Goal: Task Accomplishment & Management: Use online tool/utility

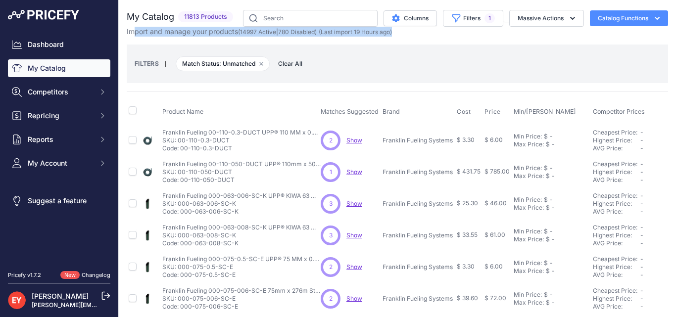
drag, startPoint x: 132, startPoint y: 33, endPoint x: 415, endPoint y: 33, distance: 283.6
click at [415, 33] on div "Import and manage your products ( 14997 Active | 780 Disabled ) (Last import 19…" at bounding box center [397, 32] width 541 height 10
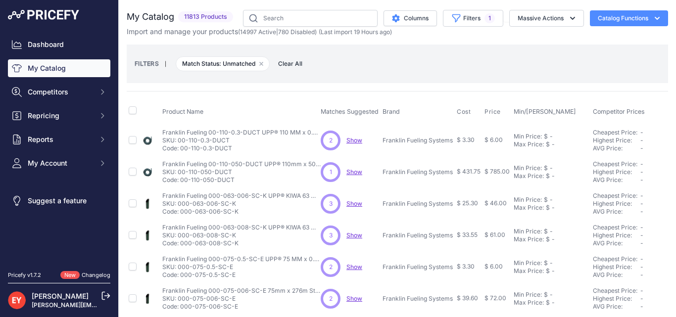
click at [329, 54] on div "FILTERS | Match Status: Unmatched Remove filter option Clear All" at bounding box center [398, 63] width 526 height 27
click at [48, 116] on span "Repricing" at bounding box center [60, 116] width 65 height 10
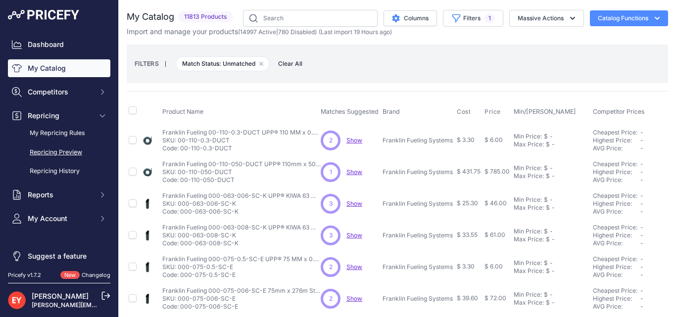
click at [62, 153] on link "Repricing Preview" at bounding box center [59, 152] width 102 height 17
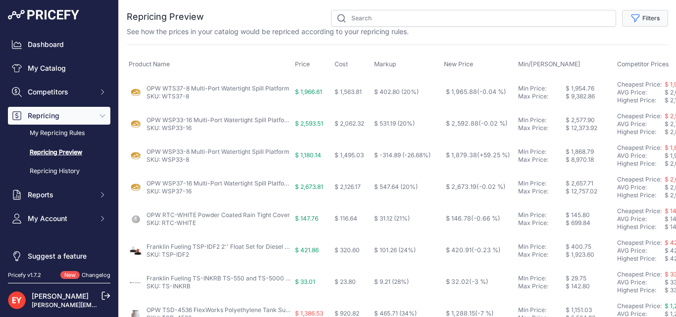
click at [638, 20] on button "Filters" at bounding box center [645, 18] width 46 height 17
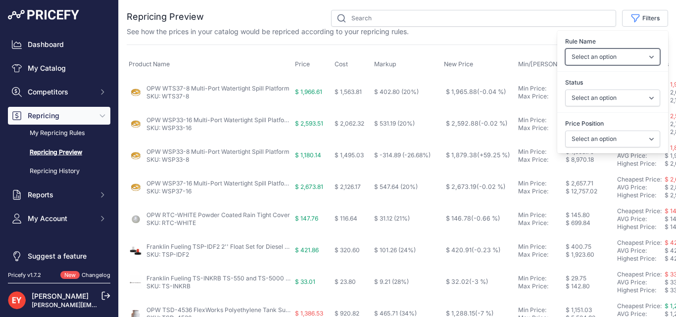
click at [644, 55] on select "Select an option Reprice 1 cent below my cheapest competitor Increase pricing t…" at bounding box center [612, 57] width 95 height 17
click at [497, 36] on div "See how the prices in your catalog would be repriced according to your repricin…" at bounding box center [397, 32] width 541 height 10
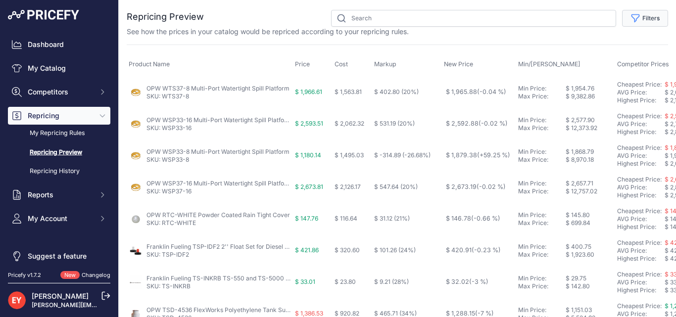
click at [631, 20] on icon "button" at bounding box center [636, 18] width 10 height 10
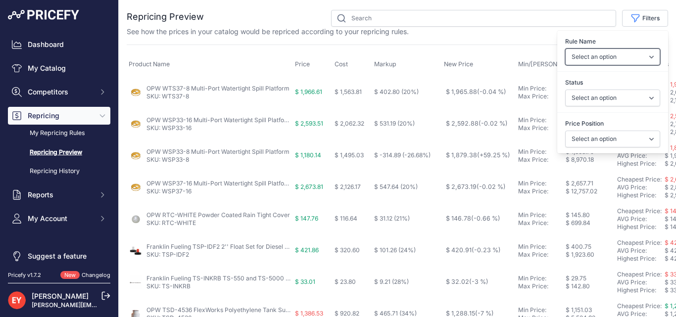
click at [627, 57] on select "Select an option Reprice 1 cent below my cheapest competitor Increase pricing t…" at bounding box center [612, 57] width 95 height 17
select select "3390"
click at [565, 49] on select "Select an option Reprice 1 cent below my cheapest competitor Increase pricing t…" at bounding box center [612, 57] width 95 height 17
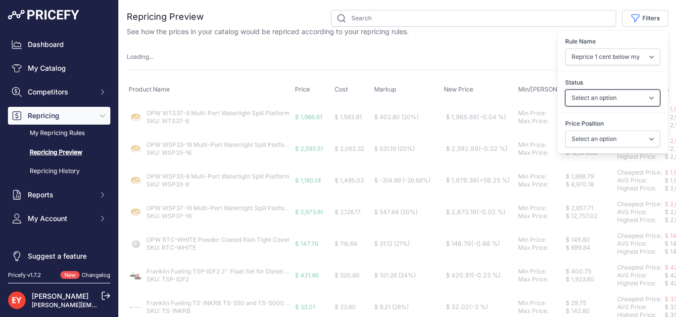
click at [595, 97] on select "Select an option Skipped Repriced Suggested In Error" at bounding box center [612, 98] width 95 height 17
select select "suggested"
click at [565, 90] on select "Select an option Skipped Repriced Suggested In Error" at bounding box center [612, 98] width 95 height 17
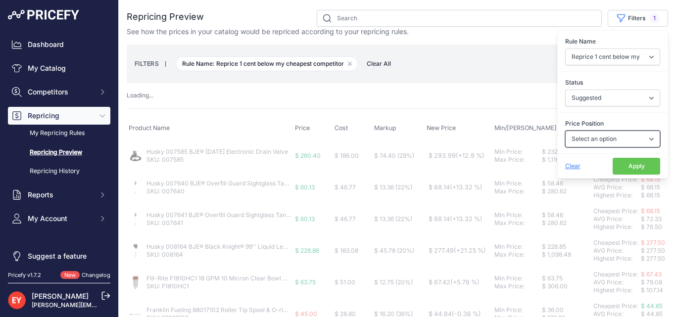
click at [585, 142] on select "Select an option I am higher Same price I am lower" at bounding box center [612, 139] width 95 height 17
select select "1"
click at [565, 131] on select "Select an option I am higher Same price I am lower" at bounding box center [612, 139] width 95 height 17
select select
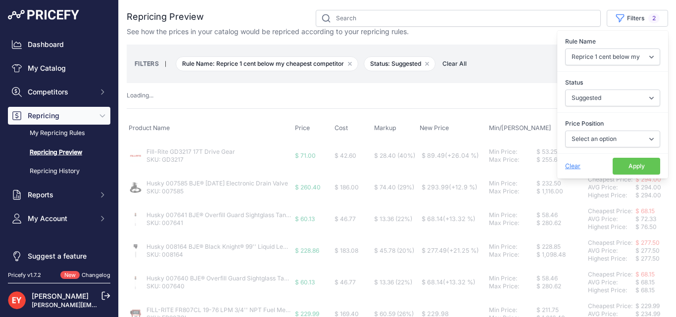
select select "1"
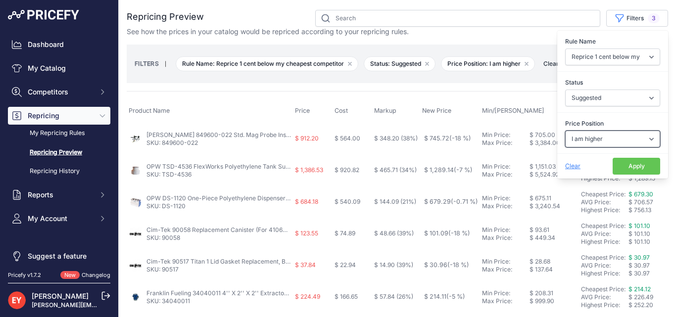
click at [621, 144] on select "Select an option I am higher Same price I am lower" at bounding box center [612, 139] width 95 height 17
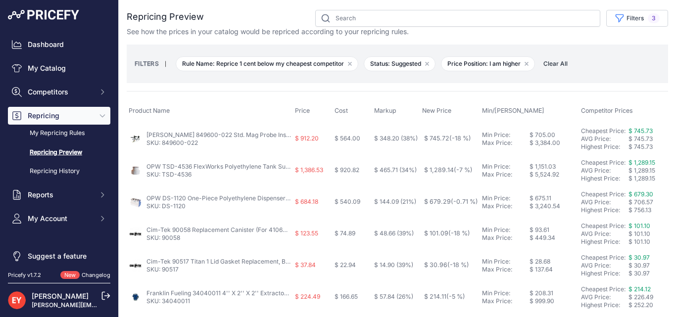
click at [619, 22] on button "Filters 3" at bounding box center [637, 18] width 62 height 17
drag, startPoint x: 187, startPoint y: 64, endPoint x: 273, endPoint y: 71, distance: 85.9
click at [273, 71] on div "FILTERS | Rule Name: Reprice 1 cent below my cheapest competitor Remove filter …" at bounding box center [398, 63] width 526 height 27
copy span "ule Name: Reprice 1 cent below my cheapest competitor Remove filter option"
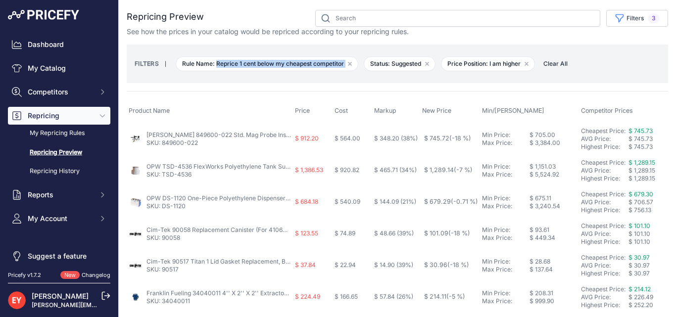
click at [180, 77] on div "FILTERS | Rule Name: Reprice 1 cent below my cheapest competitor Remove filter …" at bounding box center [398, 63] width 526 height 27
drag, startPoint x: 179, startPoint y: 62, endPoint x: 462, endPoint y: 77, distance: 283.5
click at [531, 73] on div "FILTERS | Rule Name: Reprice 1 cent below my cheapest competitor Remove filter …" at bounding box center [398, 63] width 526 height 27
copy div "Rule Name: Reprice 1 cent below my cheapest competitor Remove filter option Sta…"
click at [306, 77] on div "FILTERS | Rule Name: Reprice 1 cent below my cheapest competitor Remove filter …" at bounding box center [397, 64] width 541 height 39
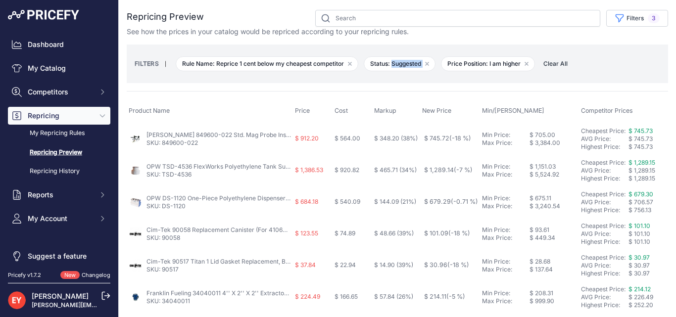
drag, startPoint x: 372, startPoint y: 63, endPoint x: 402, endPoint y: 113, distance: 58.0
click at [426, 63] on span "Status: Suggested Remove filter option" at bounding box center [400, 63] width 72 height 15
copy span "Status: Suggested Remove filter option"
click at [373, 76] on div "FILTERS | Rule Name: Reprice 1 cent below my cheapest competitor Remove filter …" at bounding box center [398, 63] width 526 height 27
drag, startPoint x: 372, startPoint y: 63, endPoint x: 423, endPoint y: 63, distance: 50.5
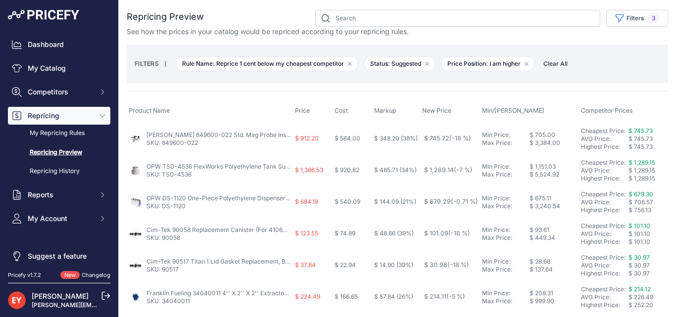
click at [423, 63] on span "Status: Suggested Remove filter option" at bounding box center [400, 63] width 72 height 15
copy span "Status: Suggested"
drag, startPoint x: 450, startPoint y: 63, endPoint x: 524, endPoint y: 61, distance: 74.3
click at [524, 61] on span "Price Position: I am higher Remove filter option" at bounding box center [488, 63] width 94 height 15
copy span "Price Position: I am higher"
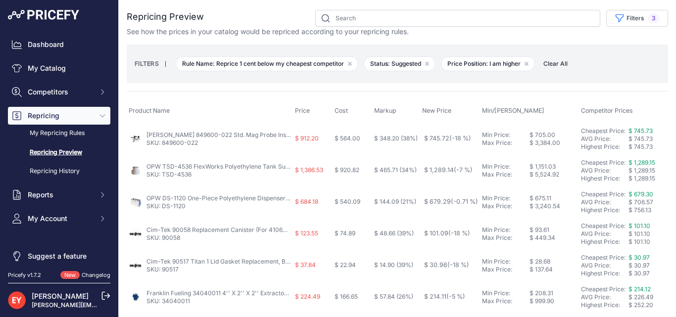
click at [608, 56] on div "FILTERS | Rule Name: Reprice 1 cent below my cheapest competitor Remove filter …" at bounding box center [398, 63] width 526 height 27
click at [630, 19] on button "Filters 3" at bounding box center [637, 18] width 62 height 17
click at [225, 83] on div "FILTERS | Rule Name: Reprice 1 cent below my cheapest competitor Remove filter …" at bounding box center [397, 64] width 541 height 39
